Goal: Task Accomplishment & Management: Complete application form

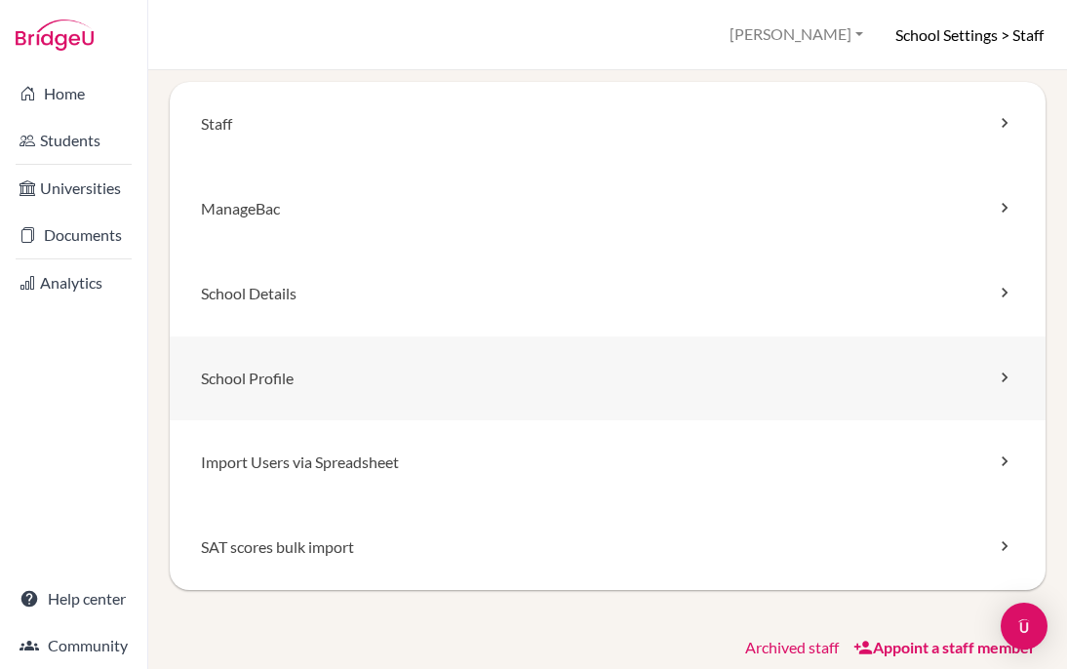
click at [309, 381] on link "School Profile" at bounding box center [608, 379] width 876 height 85
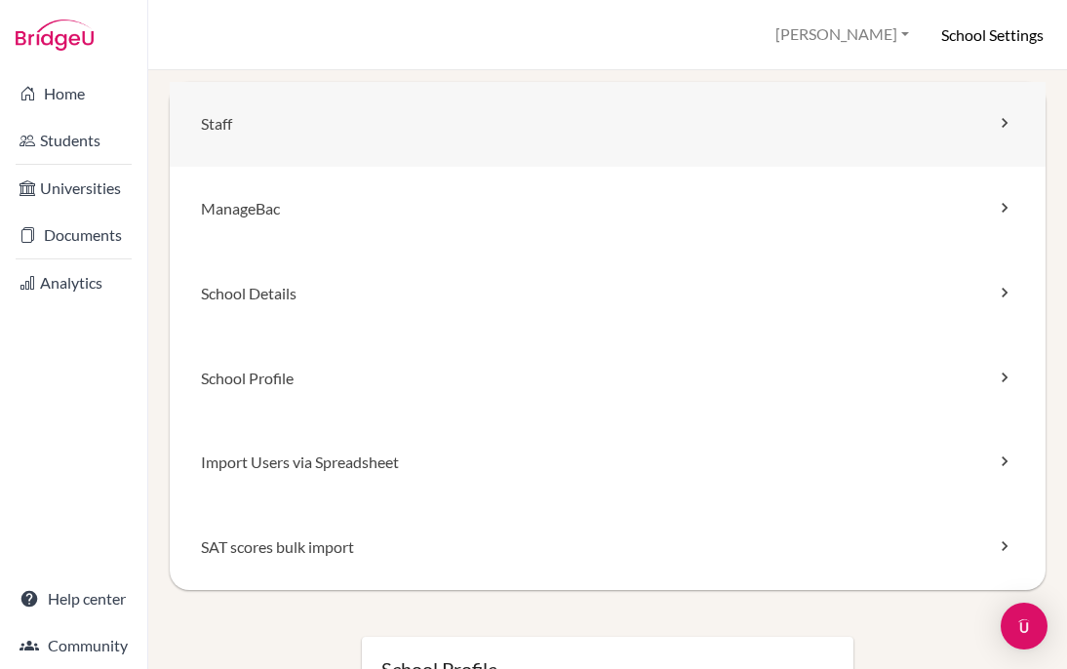
click at [224, 139] on link "Staff" at bounding box center [608, 124] width 876 height 85
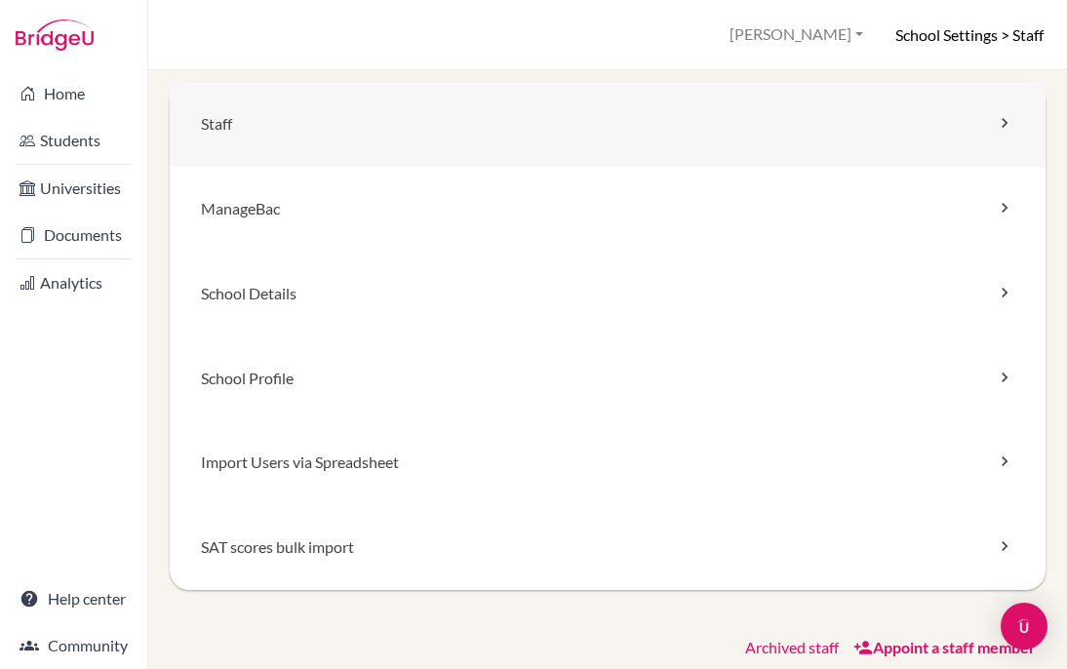
click at [225, 122] on link "Staff" at bounding box center [608, 124] width 876 height 85
click at [1004, 121] on icon at bounding box center [1005, 123] width 20 height 20
click at [946, 649] on link "Appoint a staff member" at bounding box center [945, 647] width 182 height 19
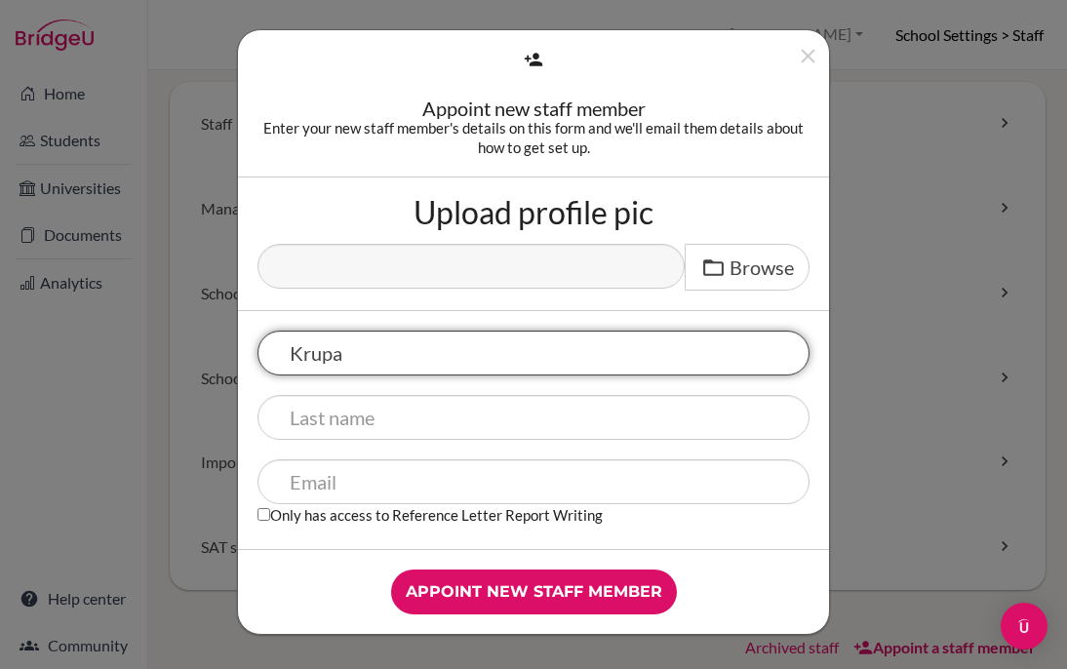
type input "Krupa"
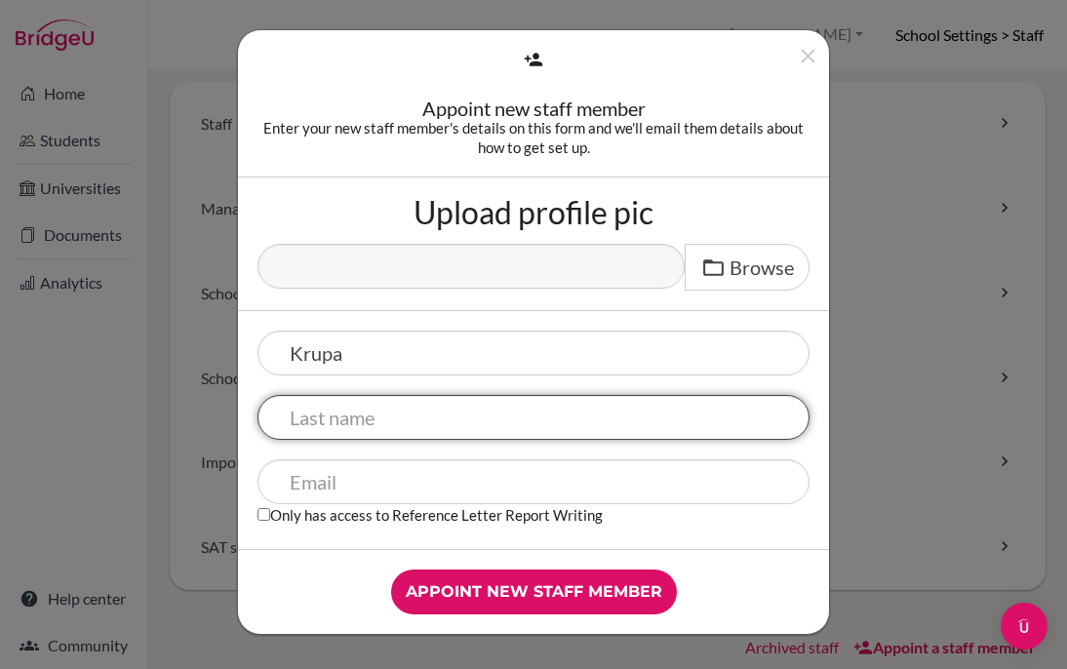
click at [473, 417] on input "text" at bounding box center [534, 417] width 552 height 45
type input "Gathani"
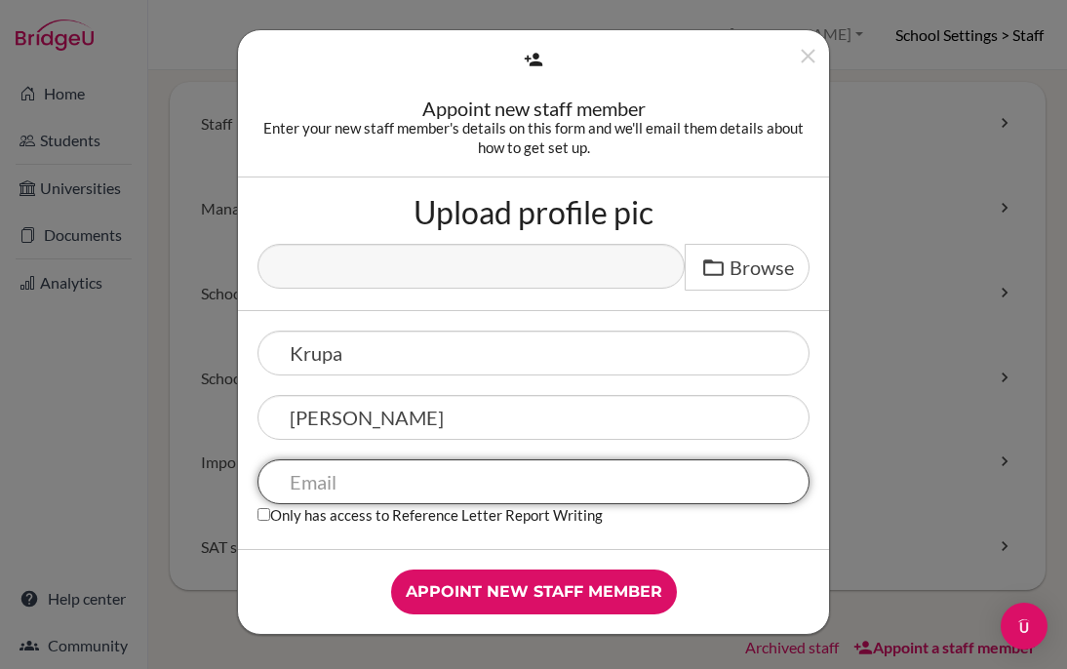
click at [416, 475] on input "text" at bounding box center [534, 481] width 552 height 45
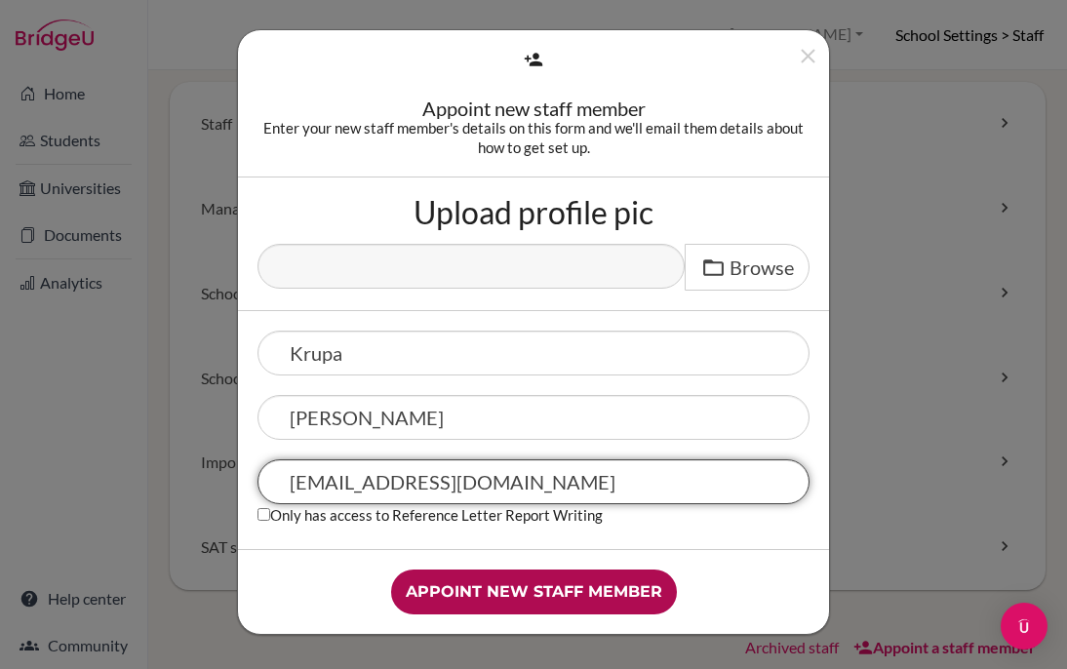
type input "Krupag@rwadubai.com"
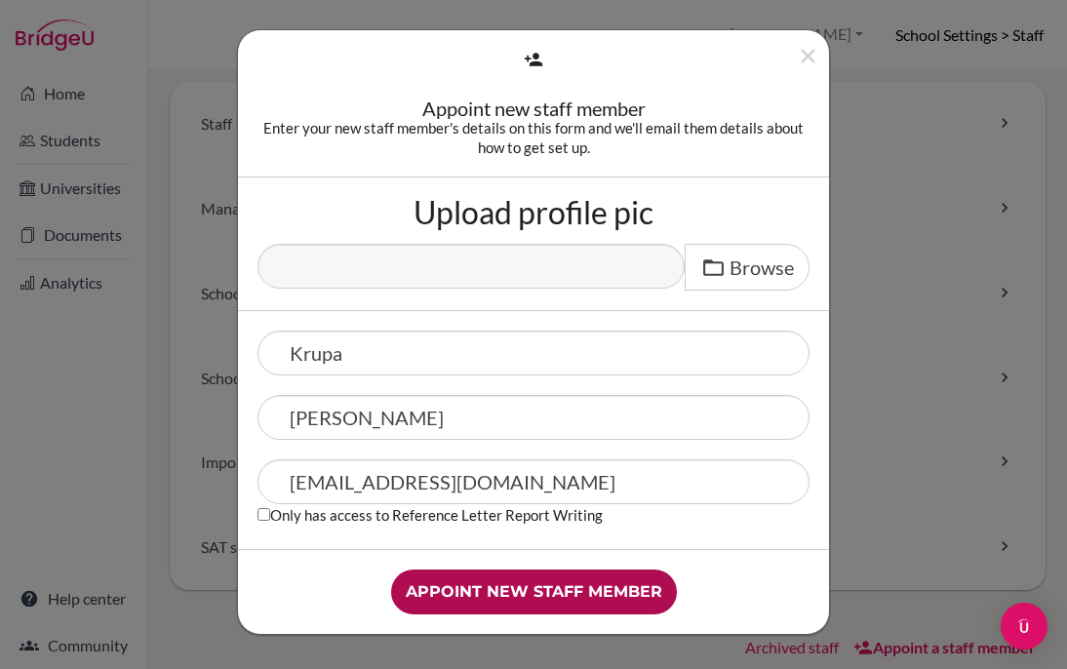
click at [613, 591] on input "Appoint new staff member" at bounding box center [534, 592] width 286 height 45
